Goal: Information Seeking & Learning: Learn about a topic

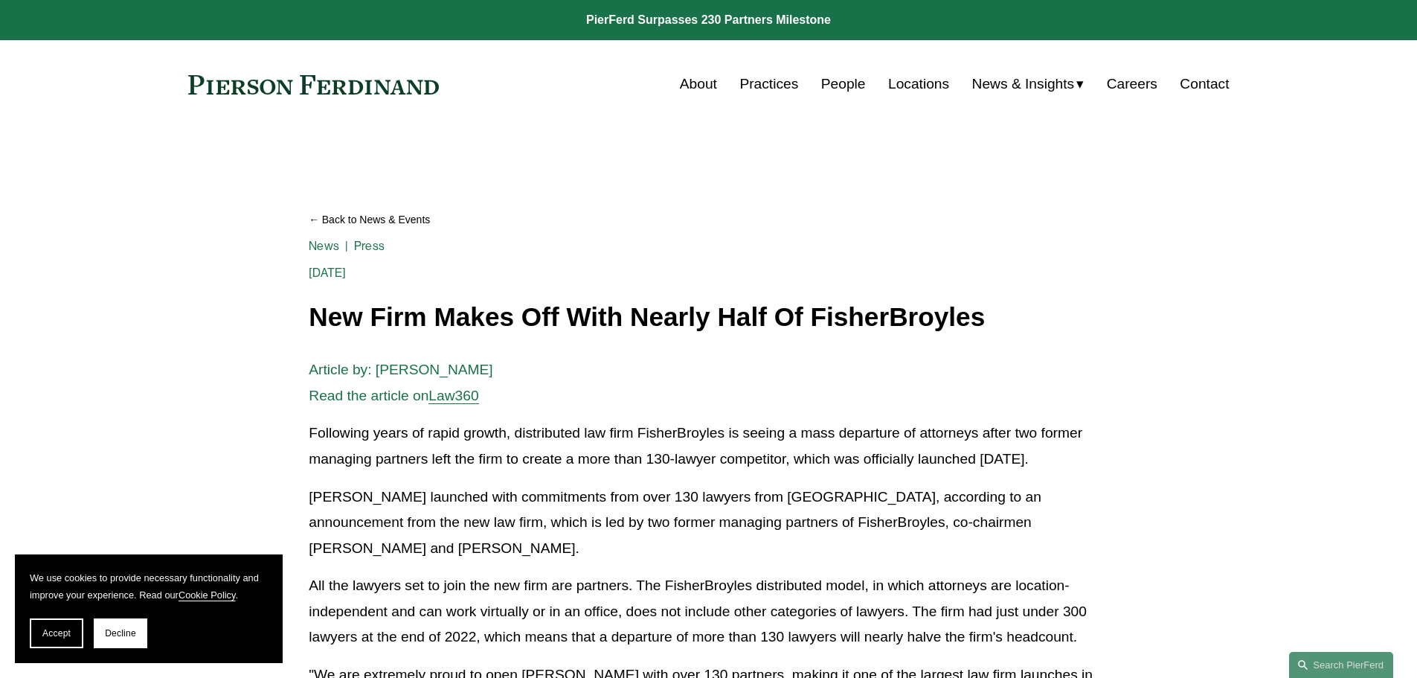
click at [846, 89] on link "People" at bounding box center [843, 84] width 45 height 28
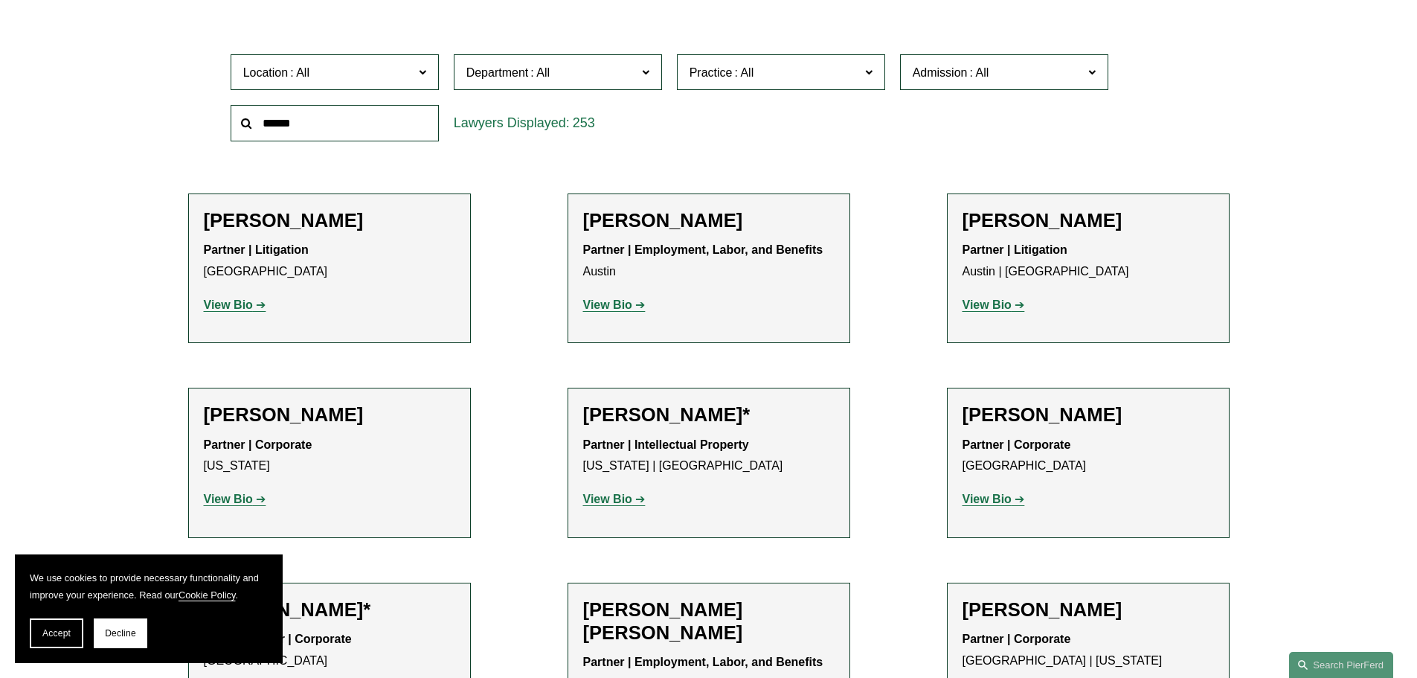
scroll to position [595, 0]
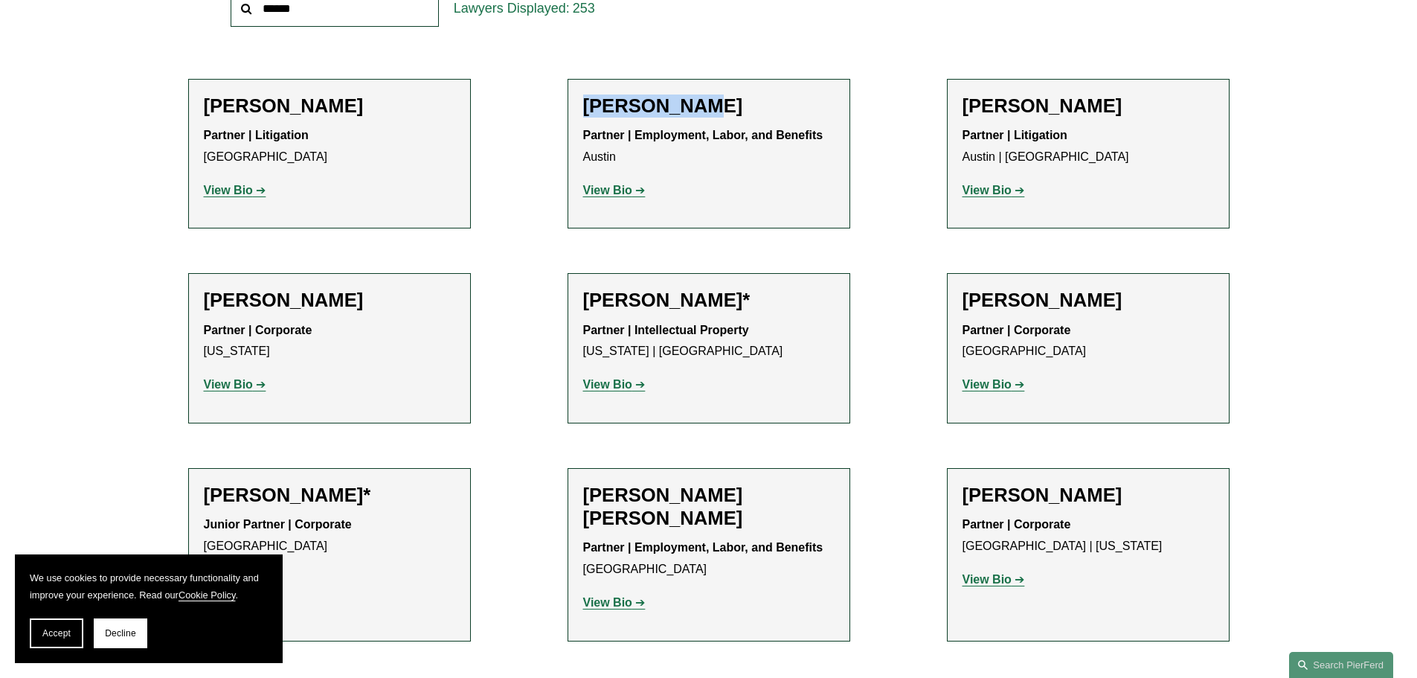
drag, startPoint x: 580, startPoint y: 94, endPoint x: 725, endPoint y: 99, distance: 145.1
click at [725, 99] on li "[PERSON_NAME] Partner | Employment, Labor, and Benefits Austin View Bio Locatio…" at bounding box center [709, 154] width 283 height 150
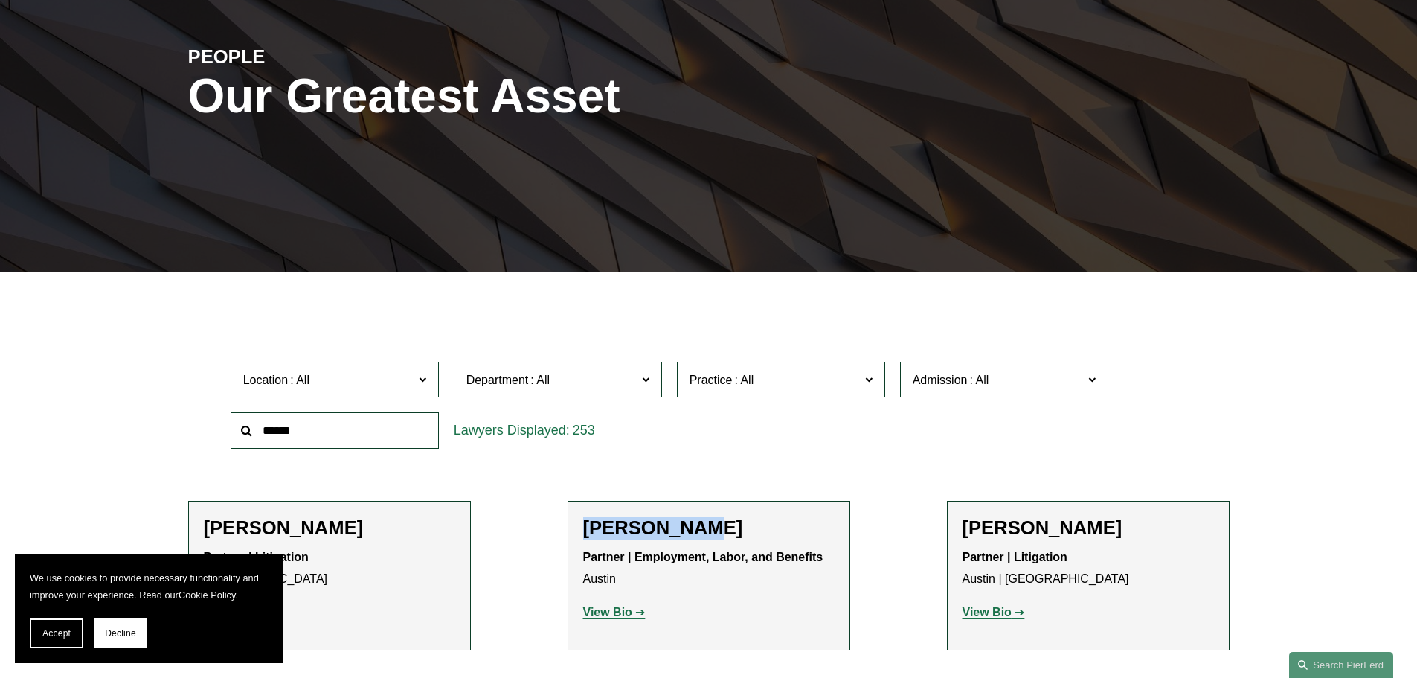
scroll to position [372, 0]
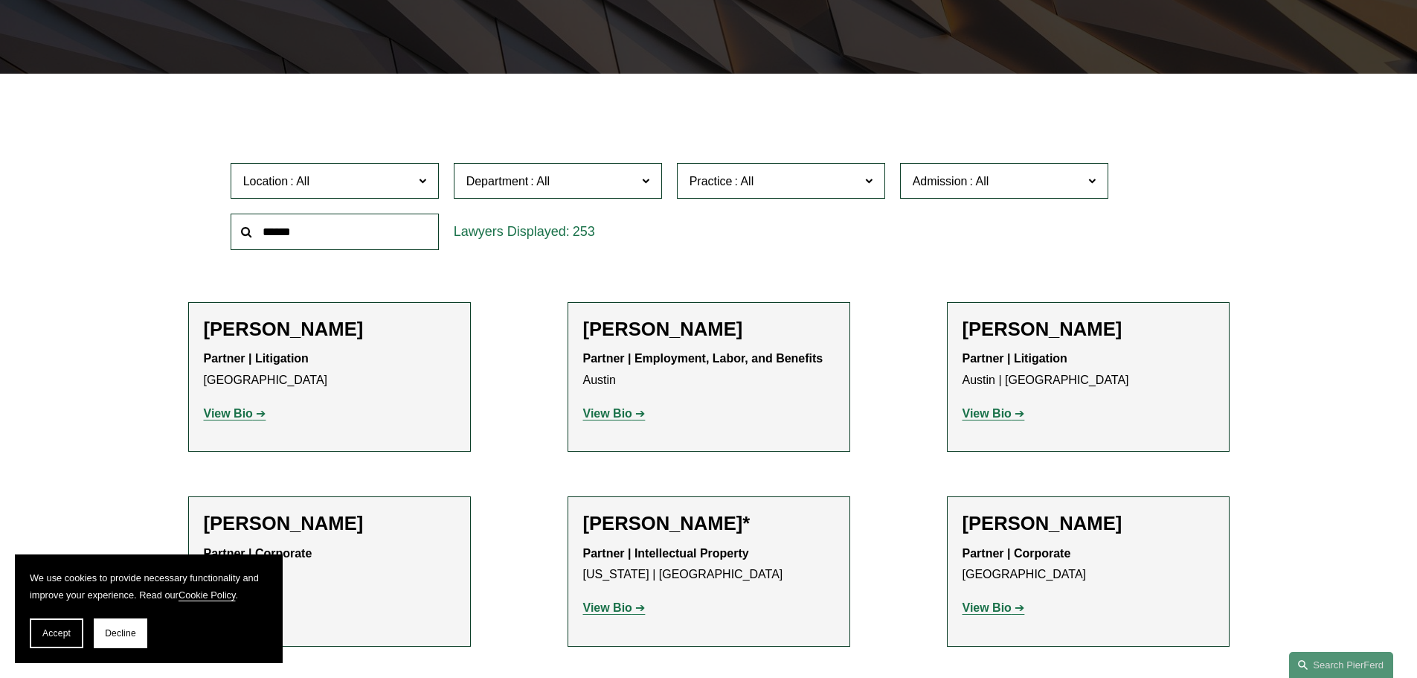
drag, startPoint x: 592, startPoint y: 337, endPoint x: 712, endPoint y: 341, distance: 119.8
click at [712, 341] on h2 "[PERSON_NAME]" at bounding box center [708, 329] width 251 height 23
drag, startPoint x: 715, startPoint y: 365, endPoint x: 739, endPoint y: 362, distance: 24.7
click at [739, 362] on strong "Partner | Employment, Labor, and Benefits" at bounding box center [703, 358] width 240 height 13
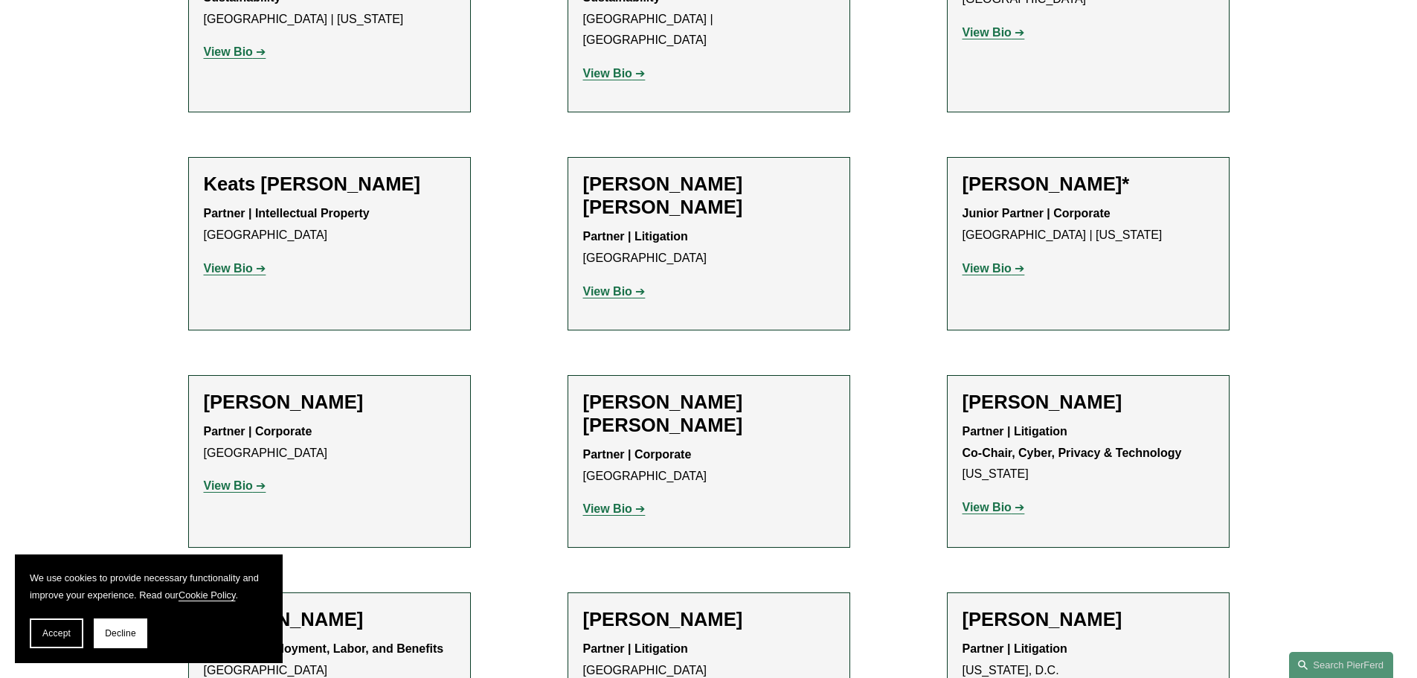
scroll to position [14581, 0]
